Goal: Task Accomplishment & Management: Use online tool/utility

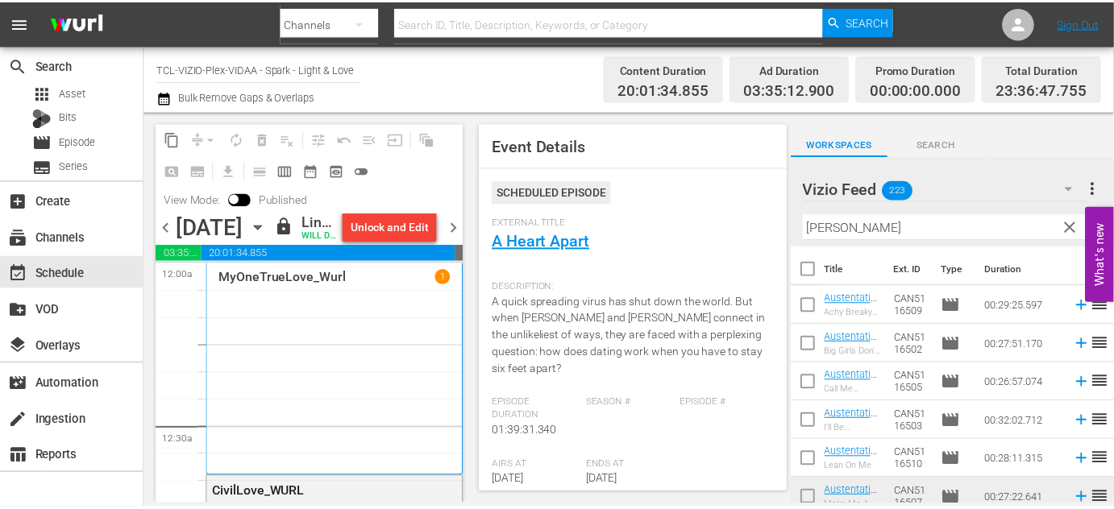
scroll to position [164, 0]
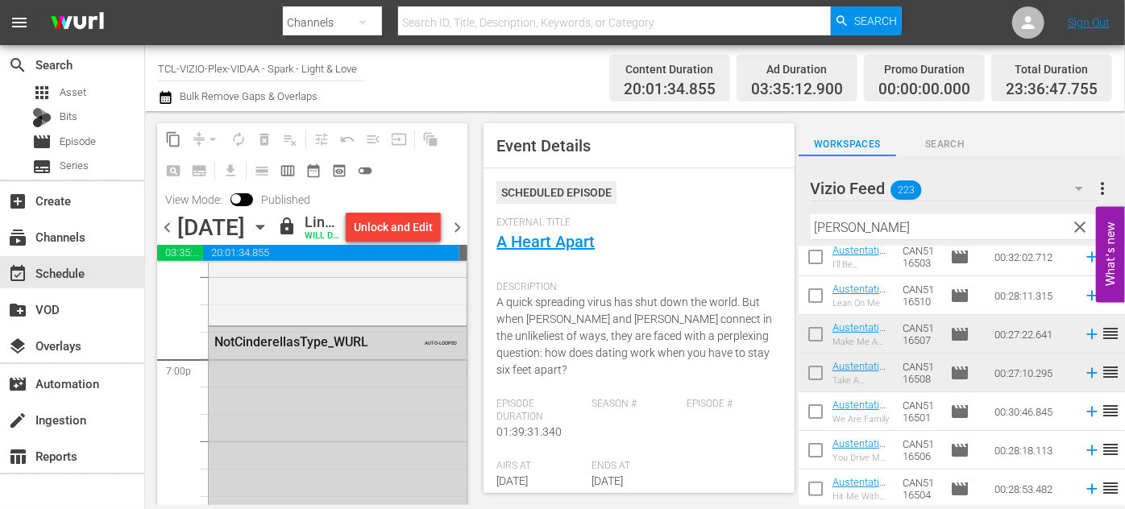
click at [269, 236] on icon "button" at bounding box center [260, 227] width 18 height 18
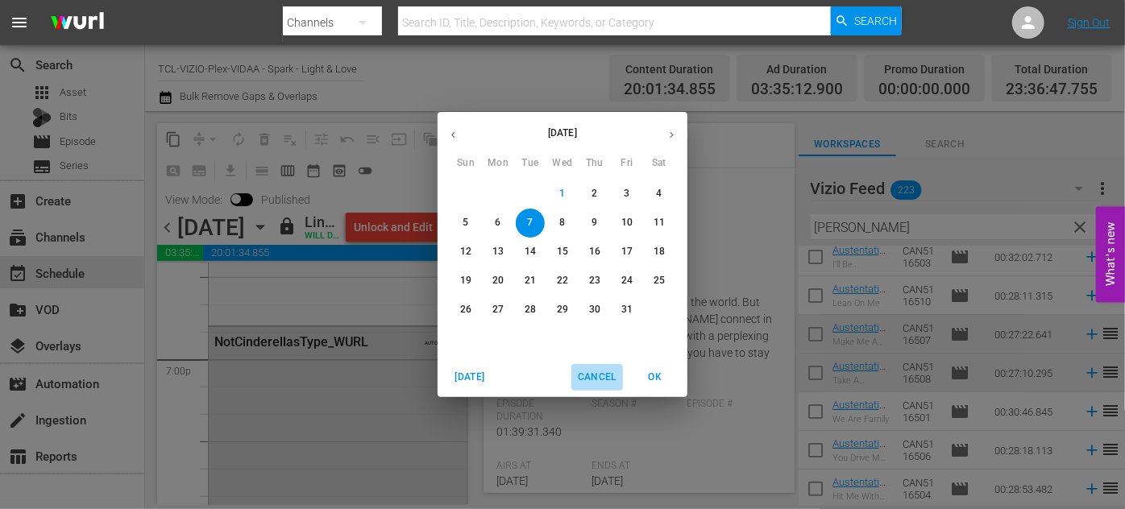
click at [592, 379] on span "Cancel" at bounding box center [597, 377] width 39 height 17
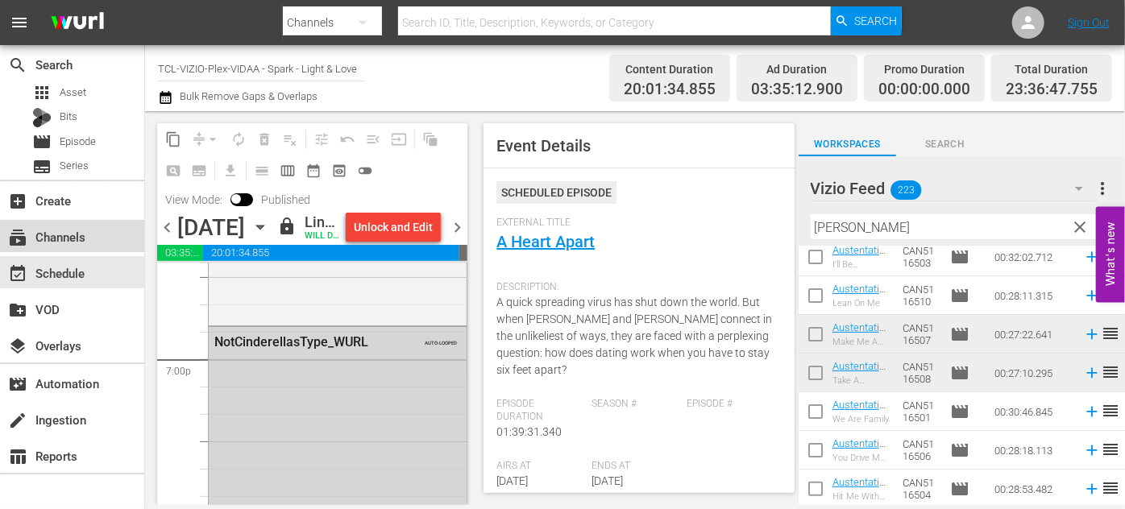
click at [85, 237] on div "subscriptions Channels" at bounding box center [45, 234] width 90 height 15
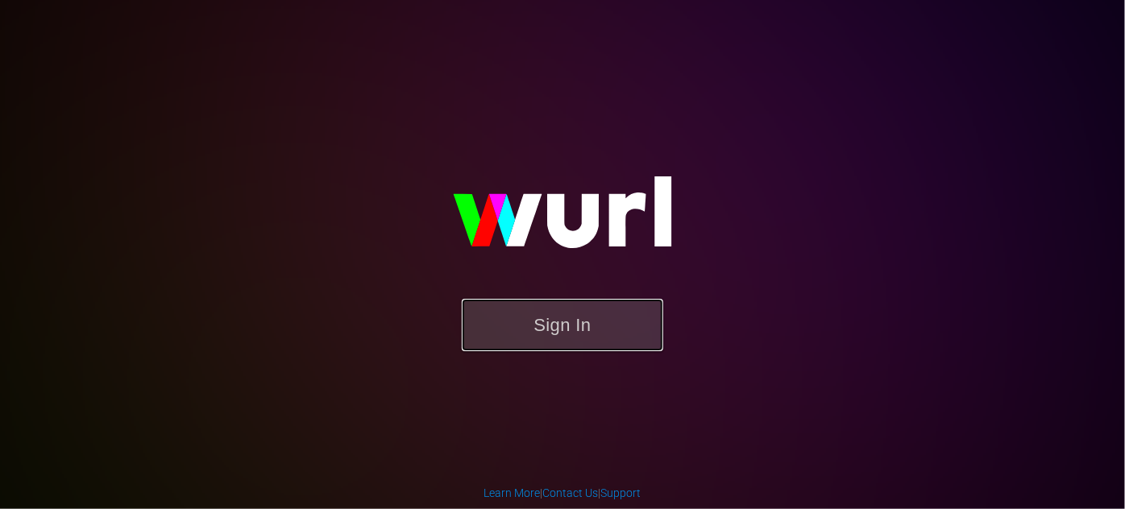
click at [571, 330] on button "Sign In" at bounding box center [562, 325] width 201 height 52
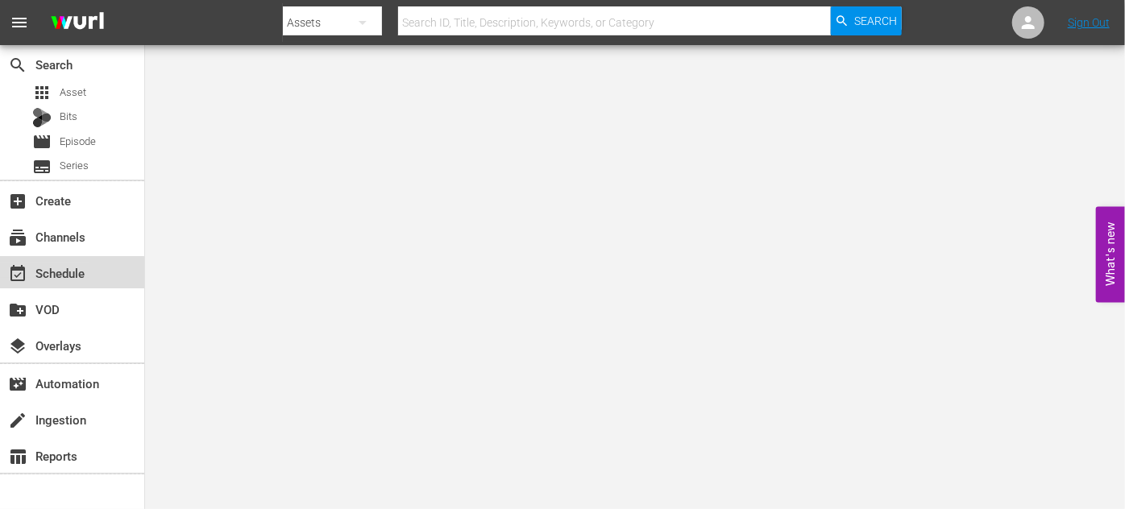
click at [73, 277] on div "event_available Schedule" at bounding box center [45, 271] width 90 height 15
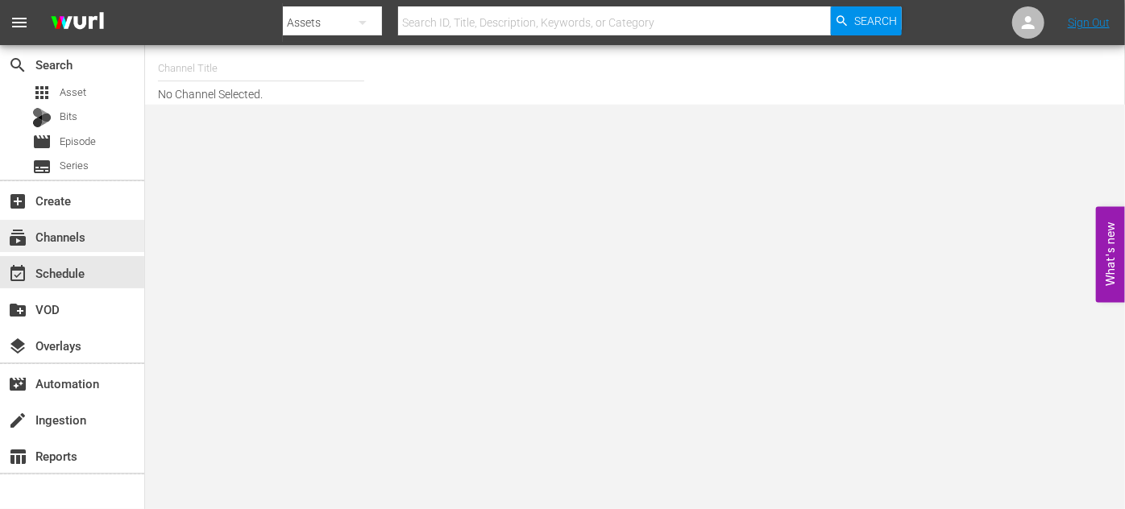
click at [84, 242] on div "subscriptions Channels" at bounding box center [45, 234] width 90 height 15
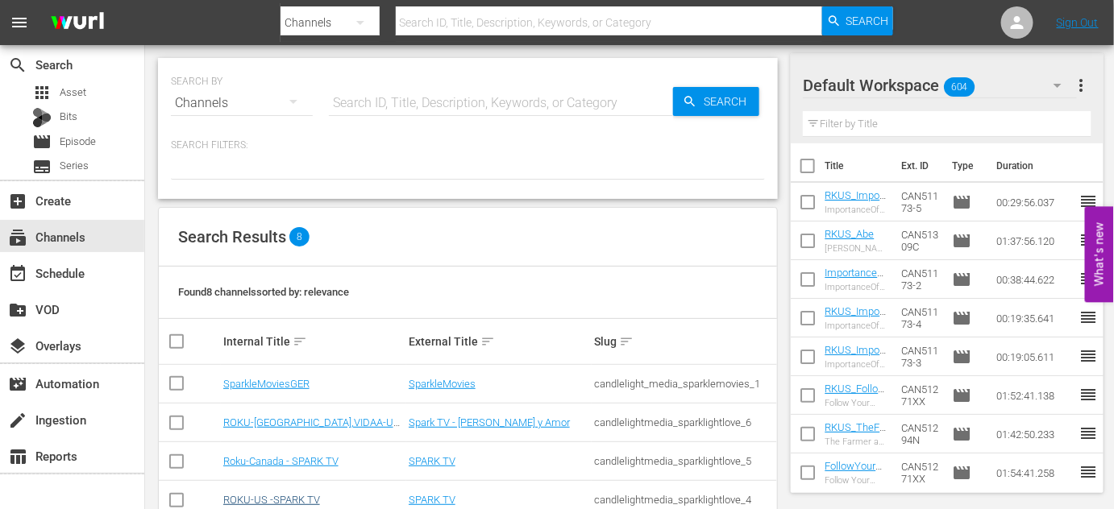
scroll to position [146, 0]
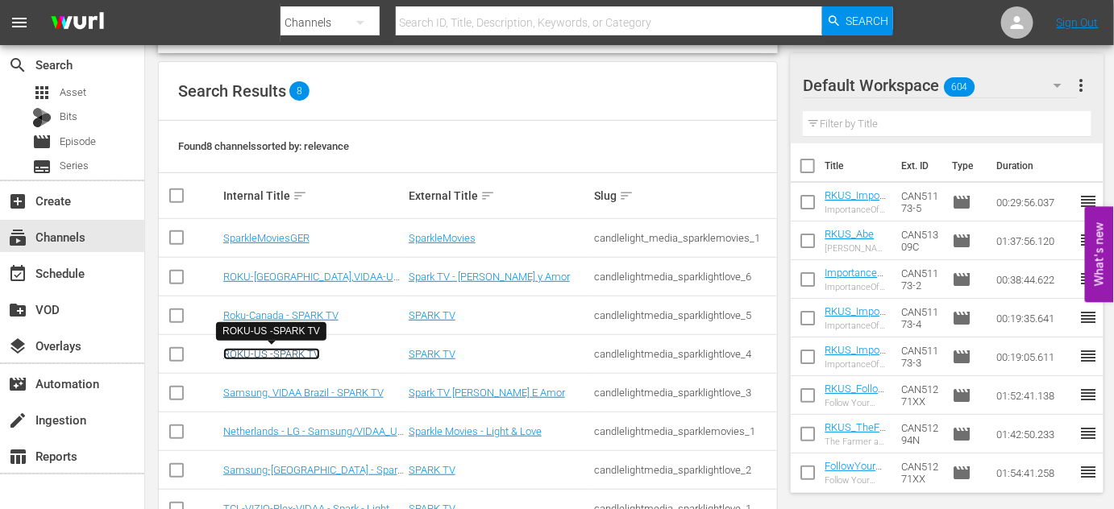
click at [284, 354] on link "ROKU-US -SPARK TV" at bounding box center [271, 354] width 97 height 12
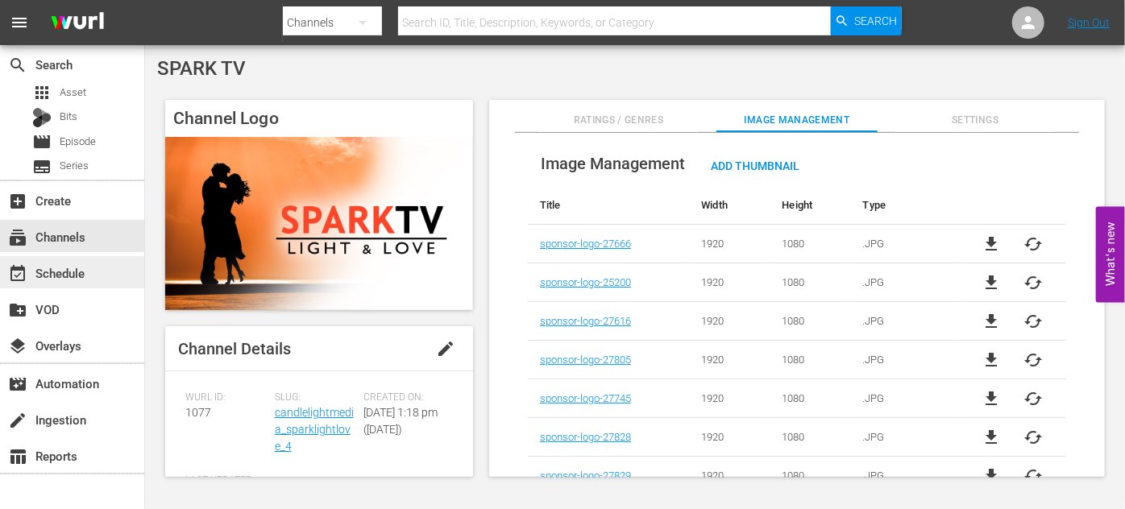
click at [73, 271] on div "event_available Schedule" at bounding box center [45, 271] width 90 height 15
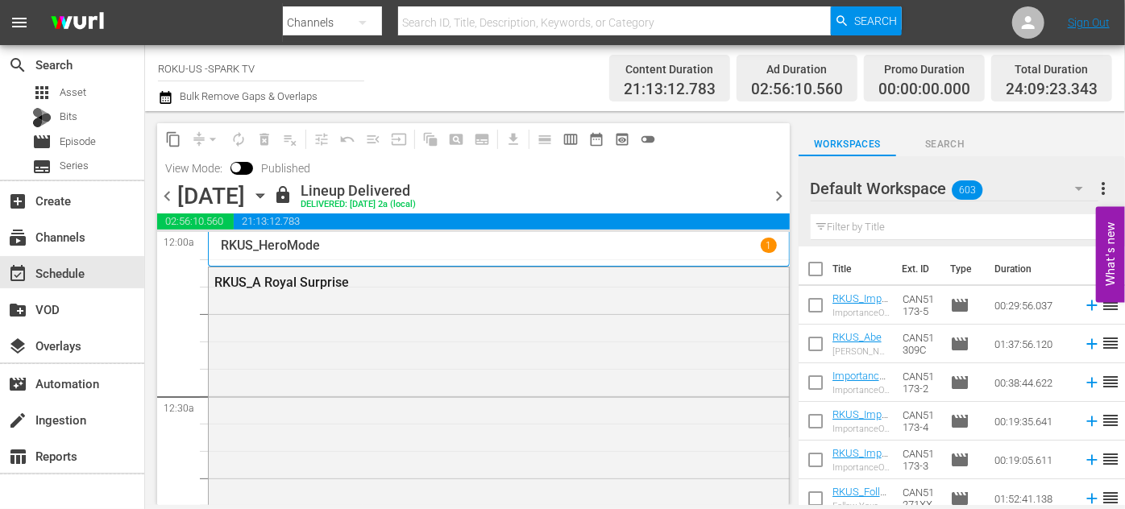
click at [269, 197] on icon "button" at bounding box center [260, 196] width 18 height 18
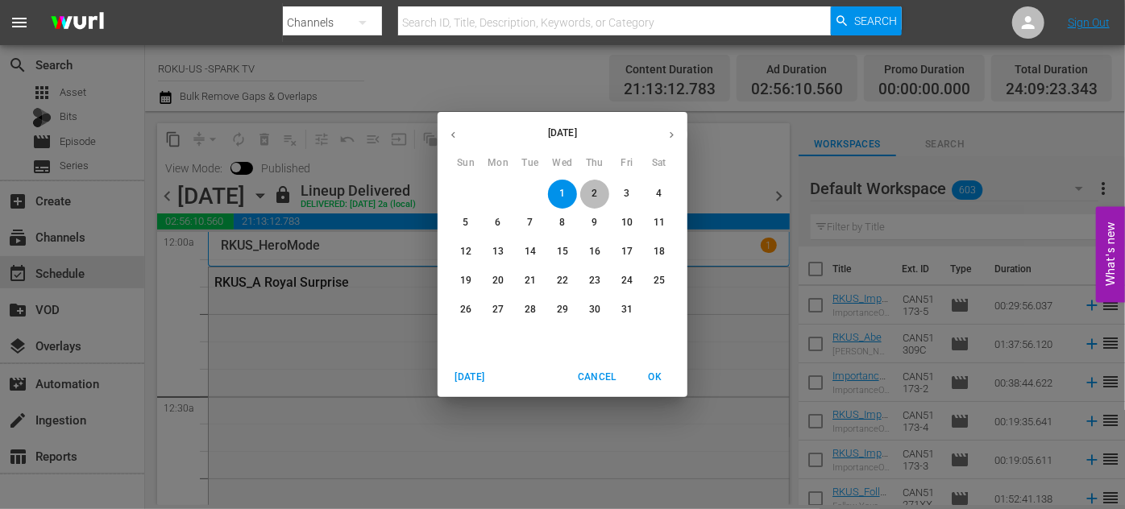
click at [597, 197] on span "2" at bounding box center [594, 194] width 29 height 14
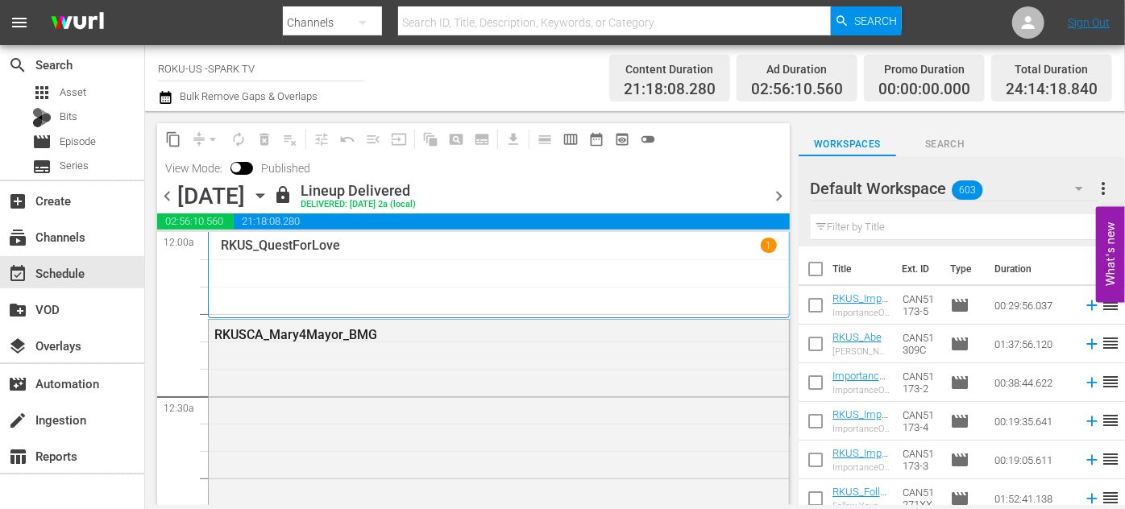
click at [264, 196] on icon "button" at bounding box center [259, 196] width 7 height 4
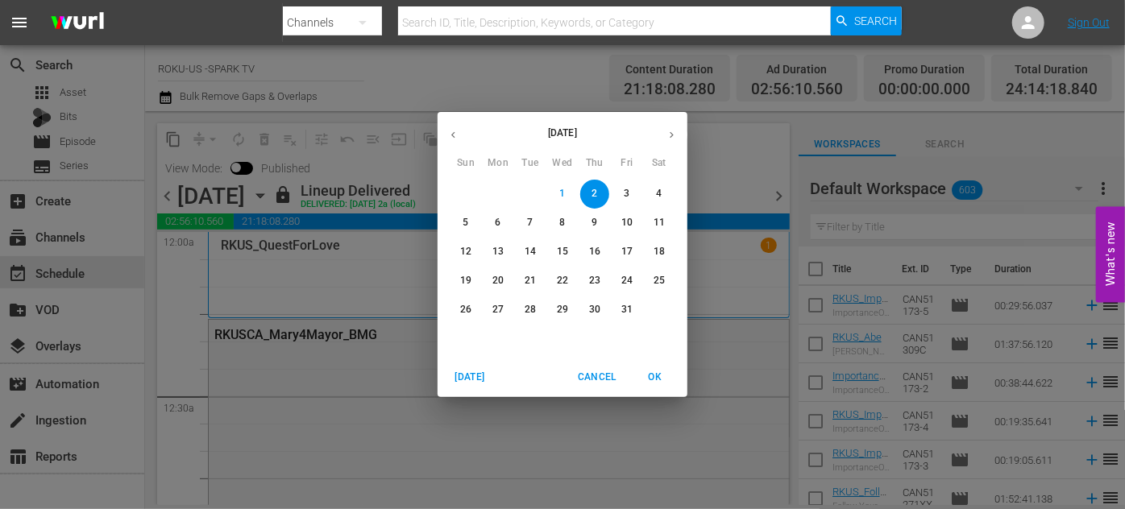
click at [658, 193] on p "4" at bounding box center [659, 194] width 6 height 14
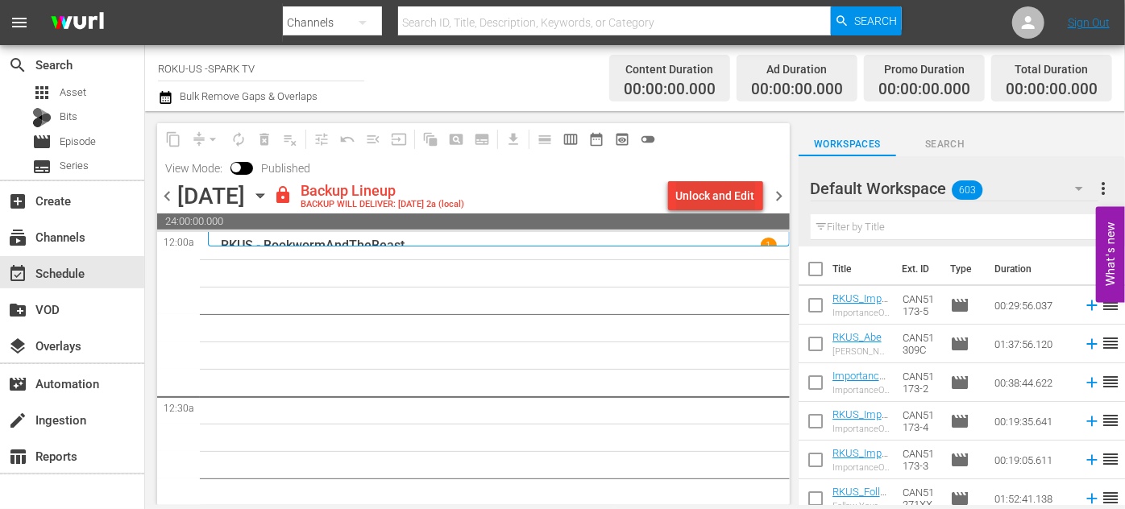
click at [712, 196] on div "Unlock and Edit" at bounding box center [715, 195] width 79 height 29
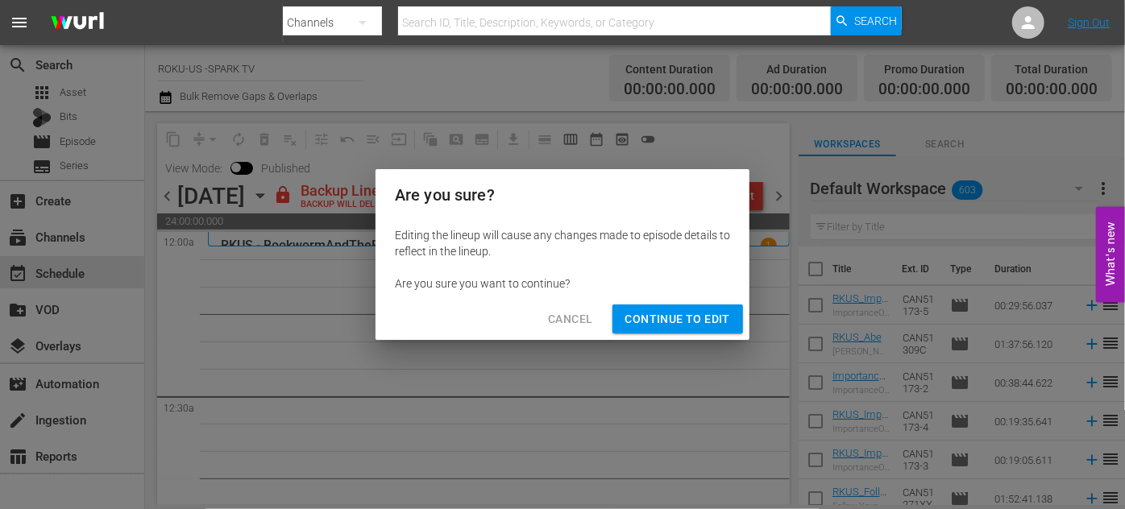
click at [696, 324] on span "Continue to Edit" at bounding box center [677, 319] width 105 height 20
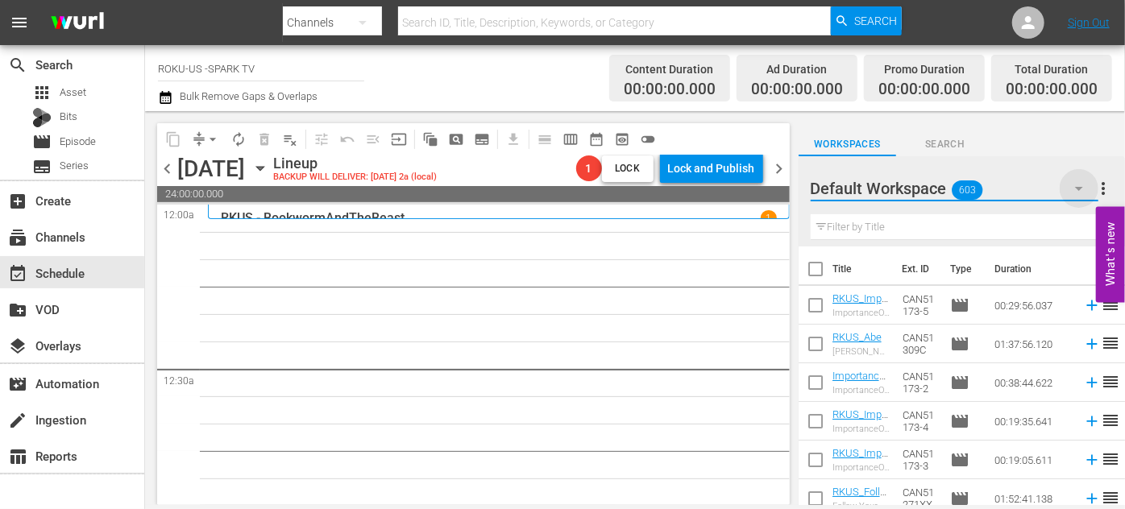
click at [1081, 189] on icon "button" at bounding box center [1079, 189] width 8 height 4
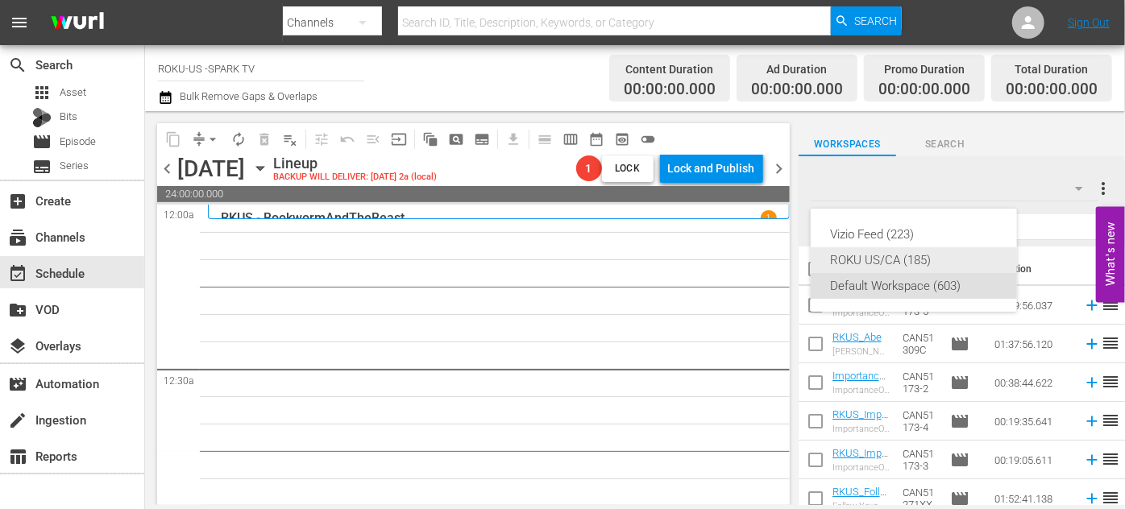
click at [874, 257] on div "ROKU US/CA (185)" at bounding box center [914, 260] width 168 height 26
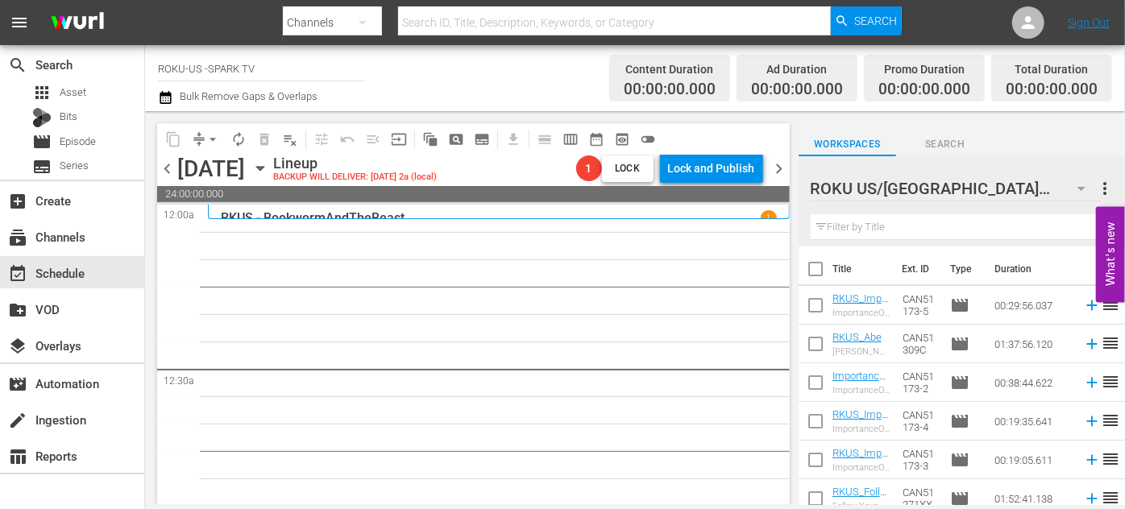
click at [866, 227] on input "text" at bounding box center [962, 227] width 302 height 26
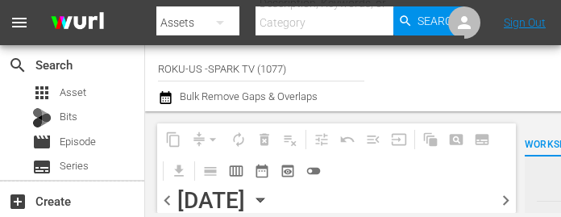
type input "ROKU-US -SPARK TV (1077)"
